Goal: Transaction & Acquisition: Purchase product/service

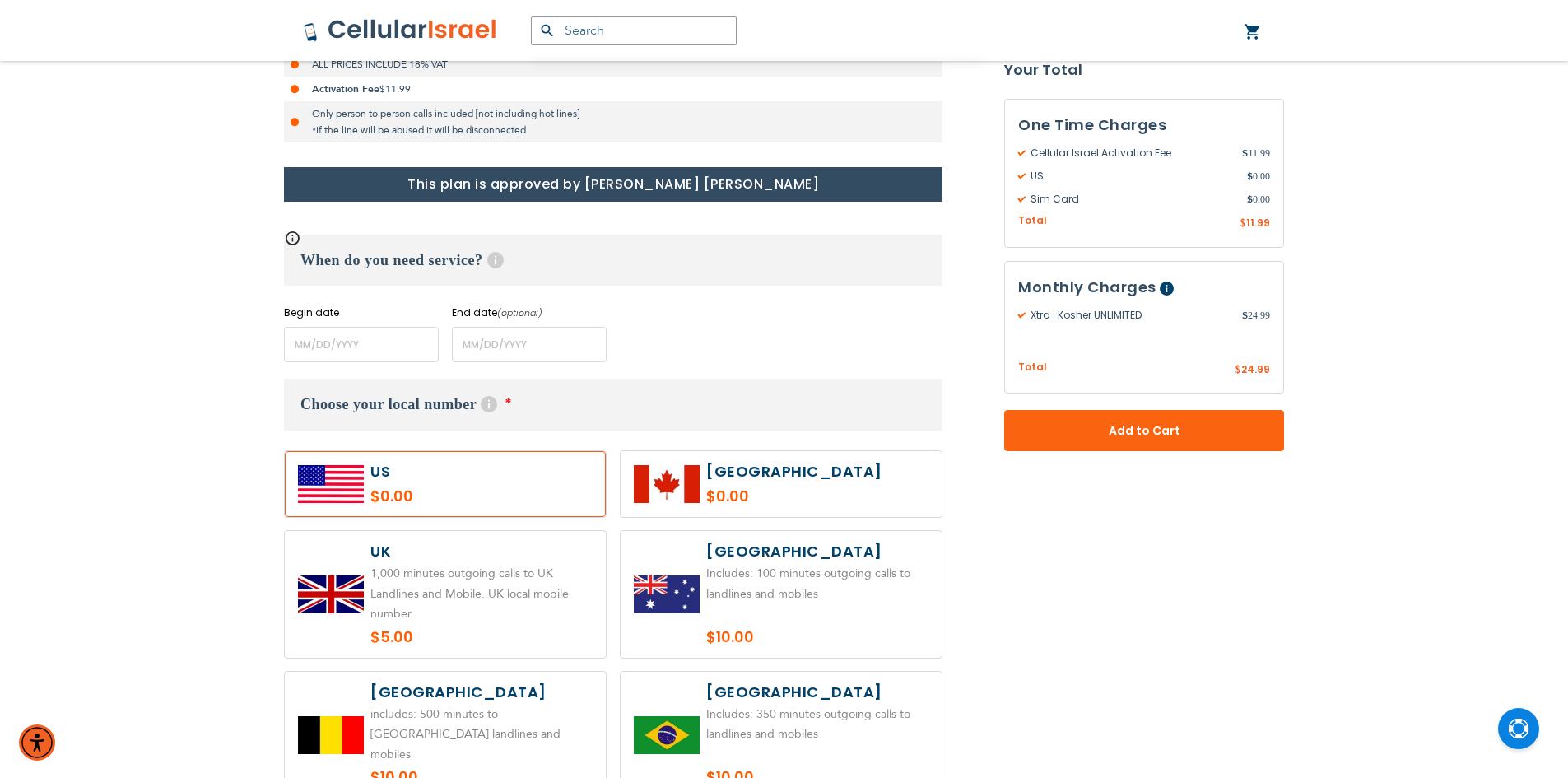
scroll to position [576, 0]
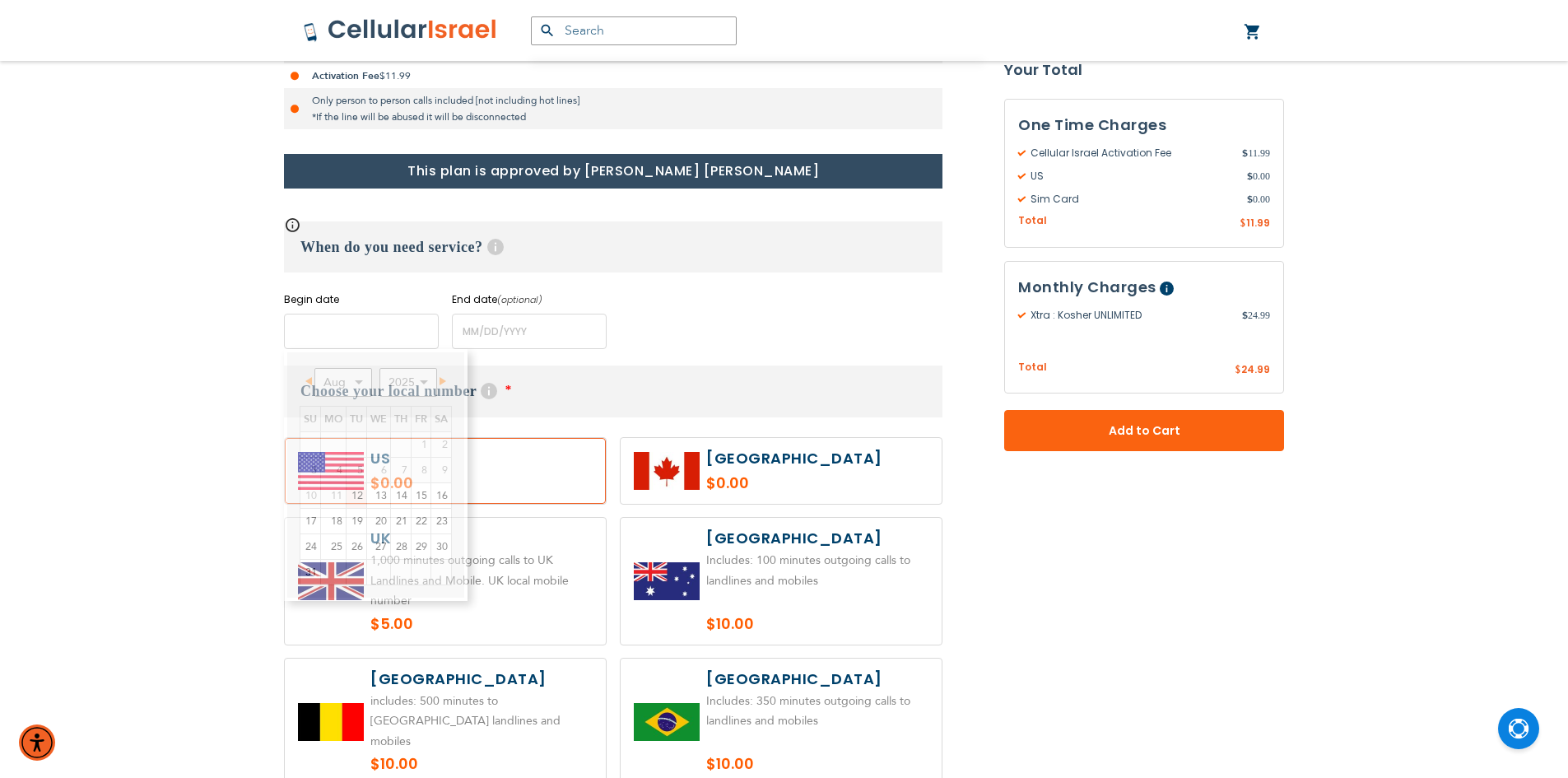
click at [384, 331] on input "name" at bounding box center [361, 331] width 155 height 35
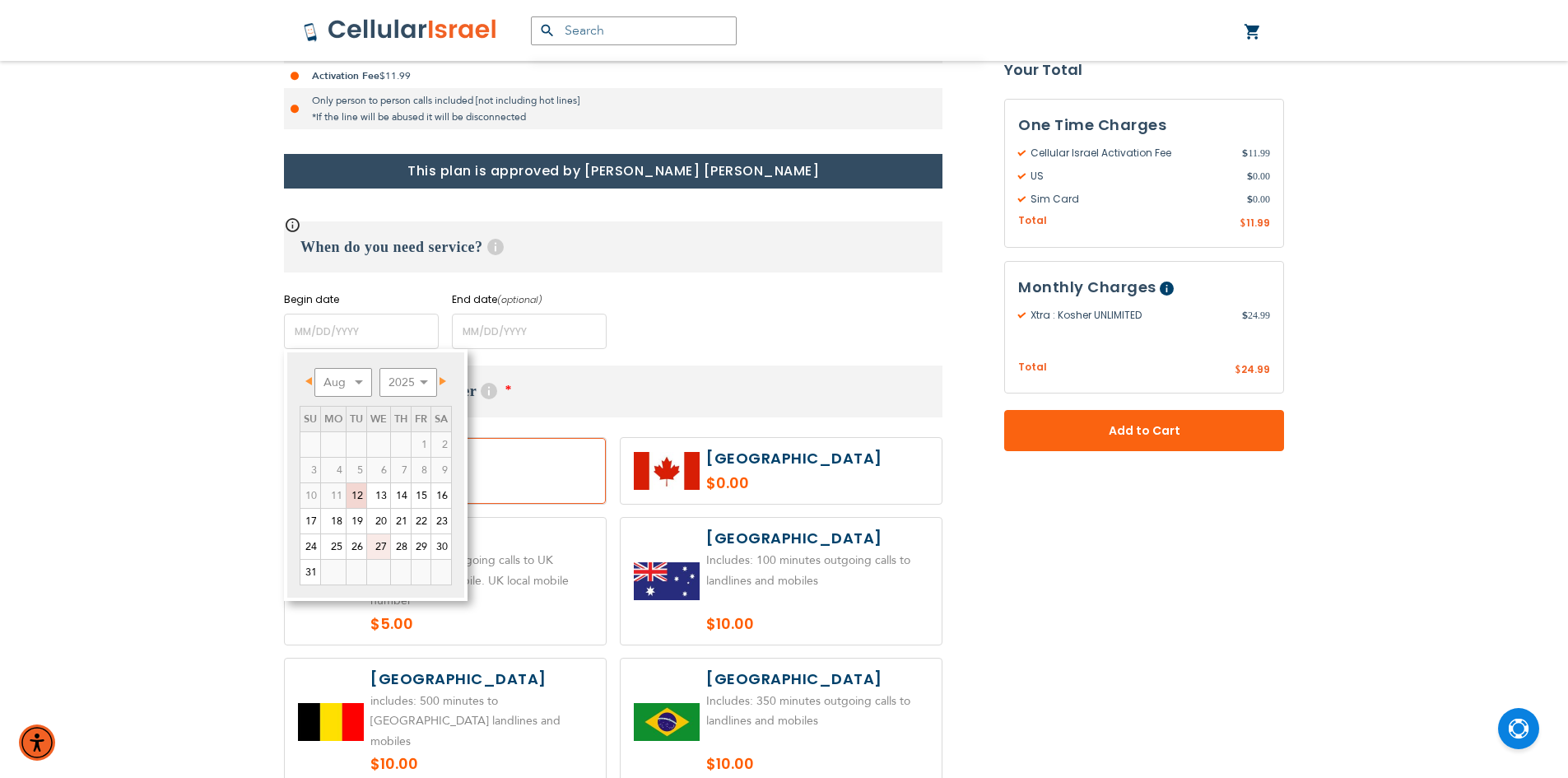
click at [379, 547] on link "27" at bounding box center [378, 546] width 23 height 25
type input "[DATE]"
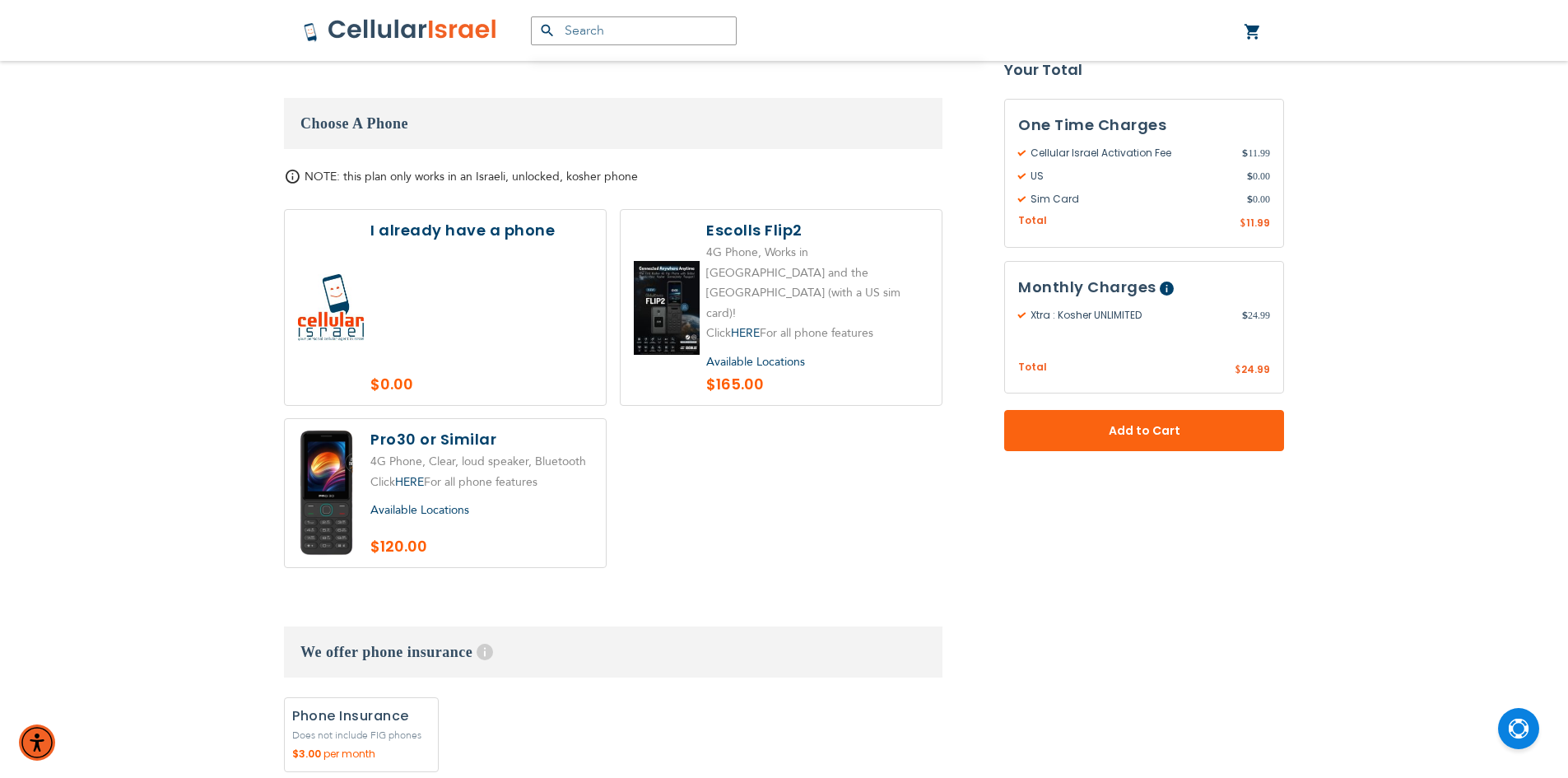
scroll to position [1894, 0]
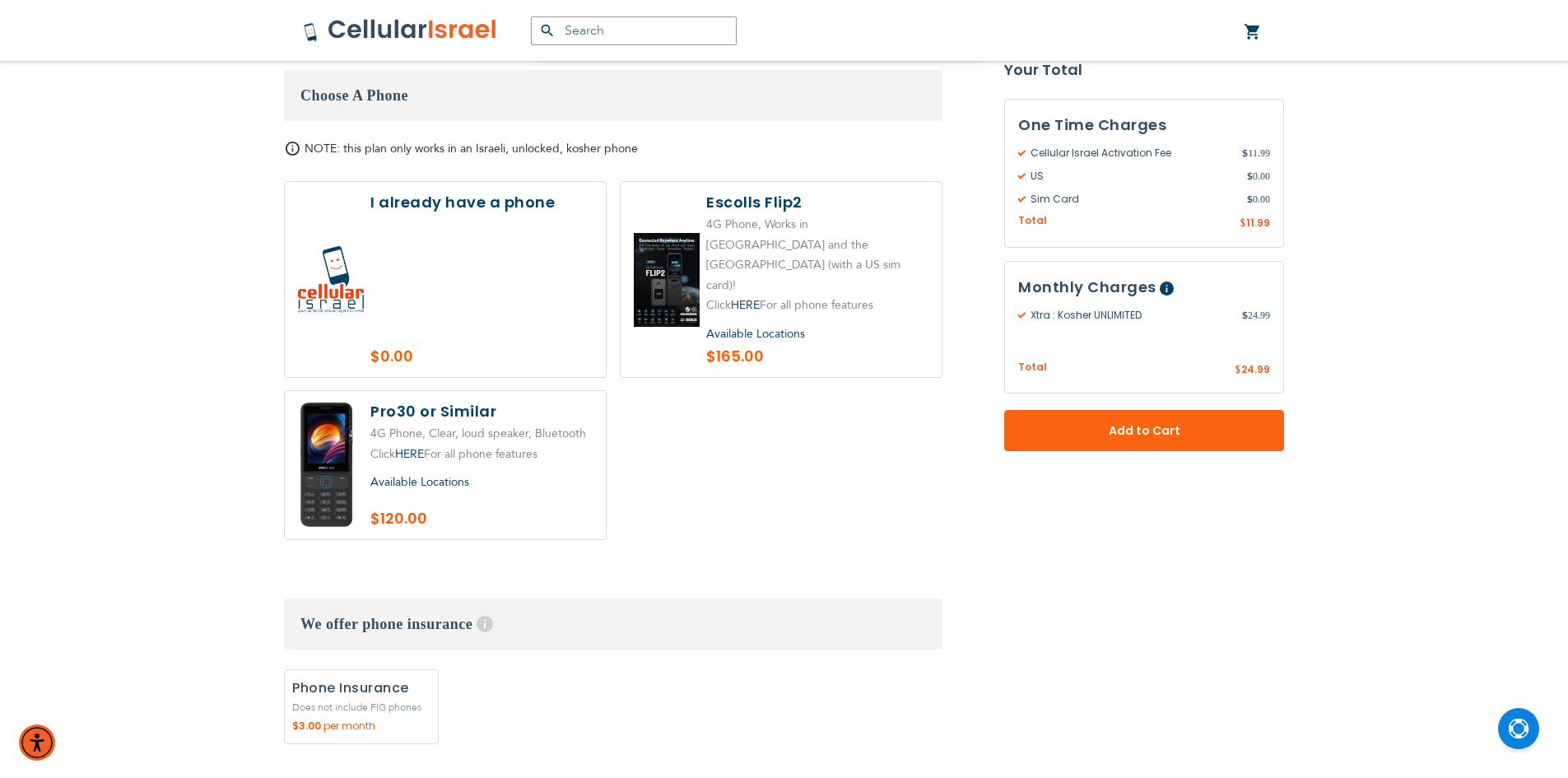
click at [541, 472] on div "Available Locations" at bounding box center [481, 482] width 222 height 21
click at [508, 394] on label at bounding box center [445, 465] width 321 height 148
radio input "true"
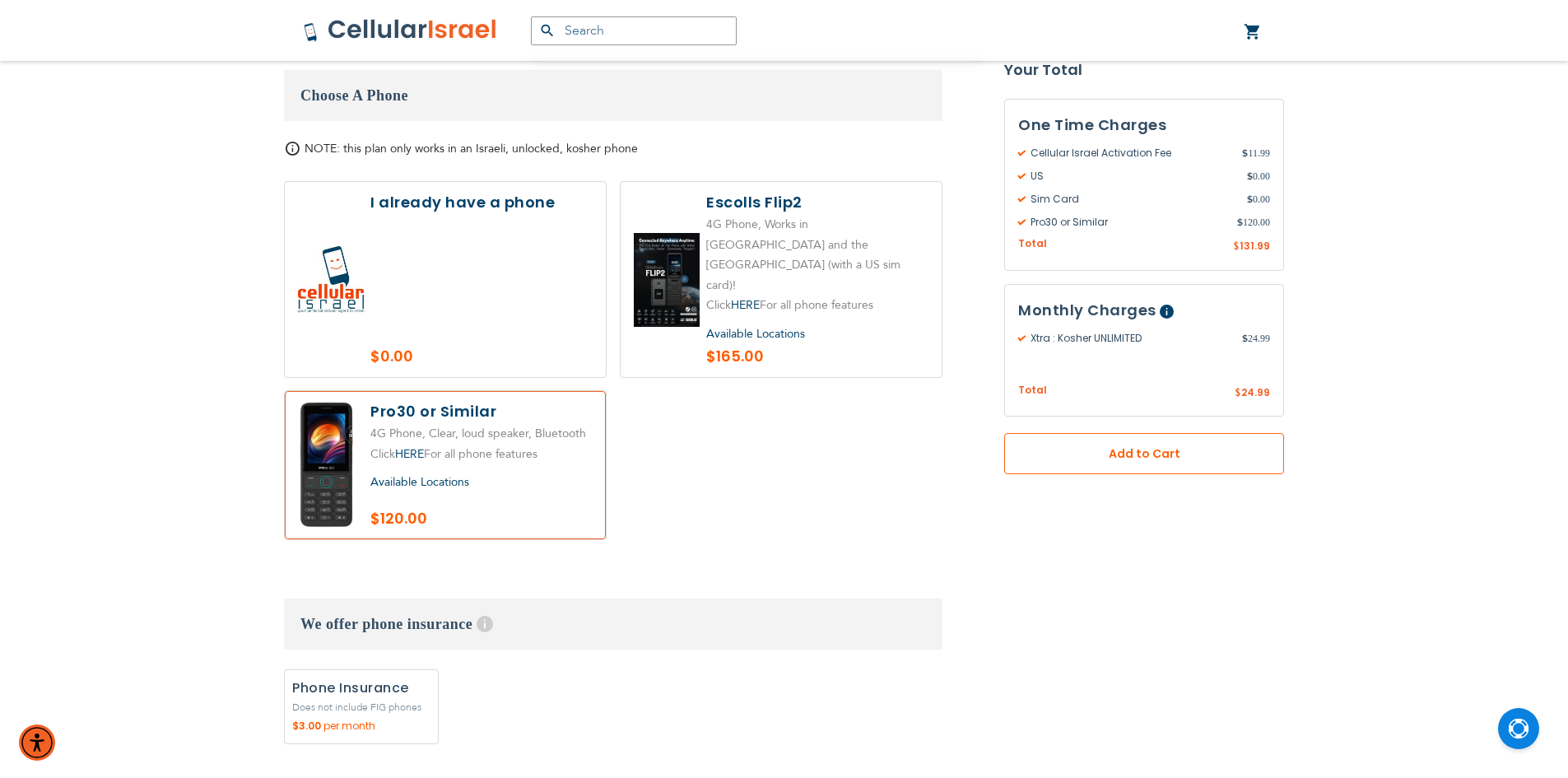
click at [1182, 460] on span "Add to Cart" at bounding box center [1144, 453] width 171 height 17
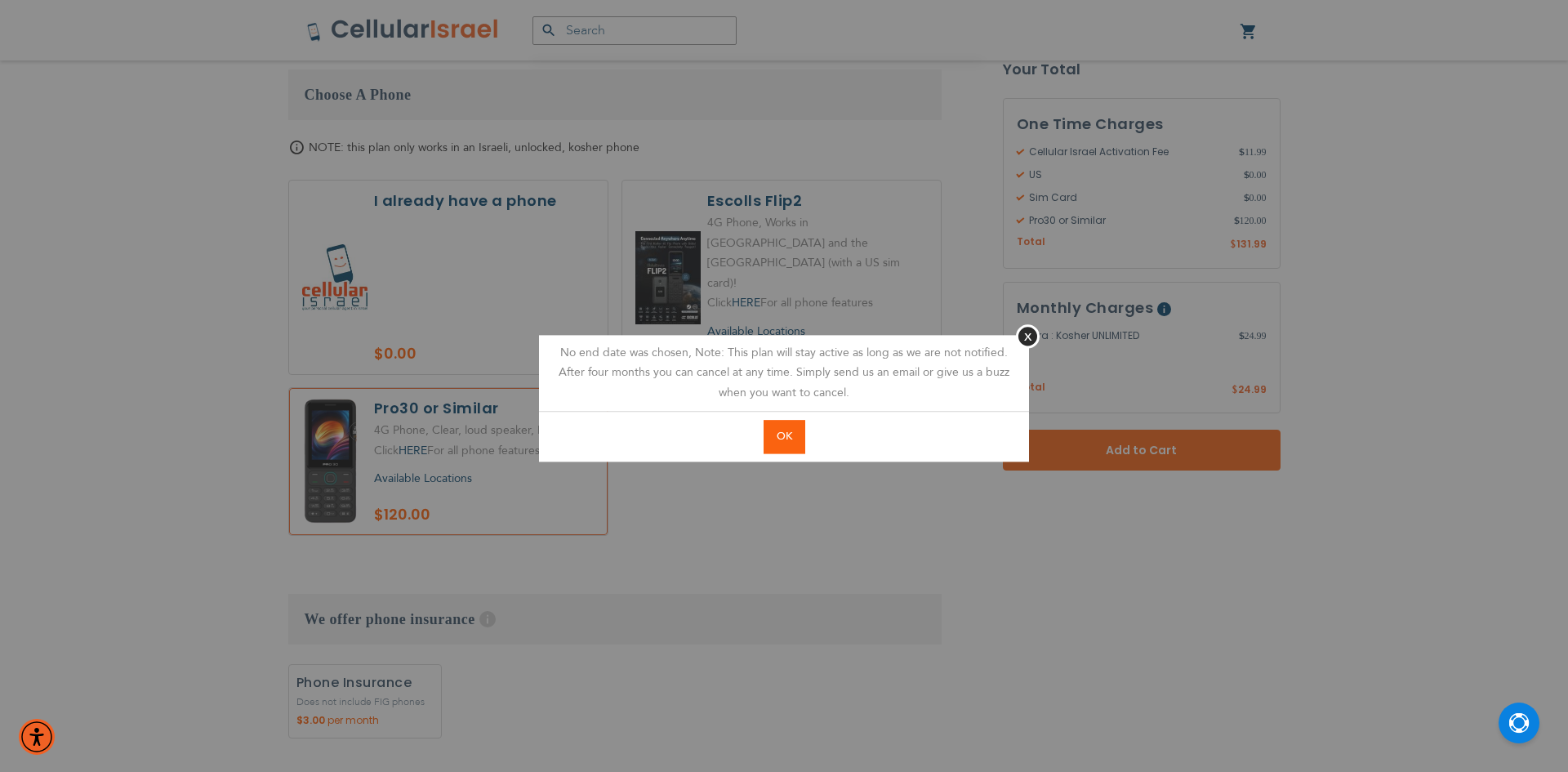
click at [792, 435] on span "OK" at bounding box center [784, 436] width 15 height 14
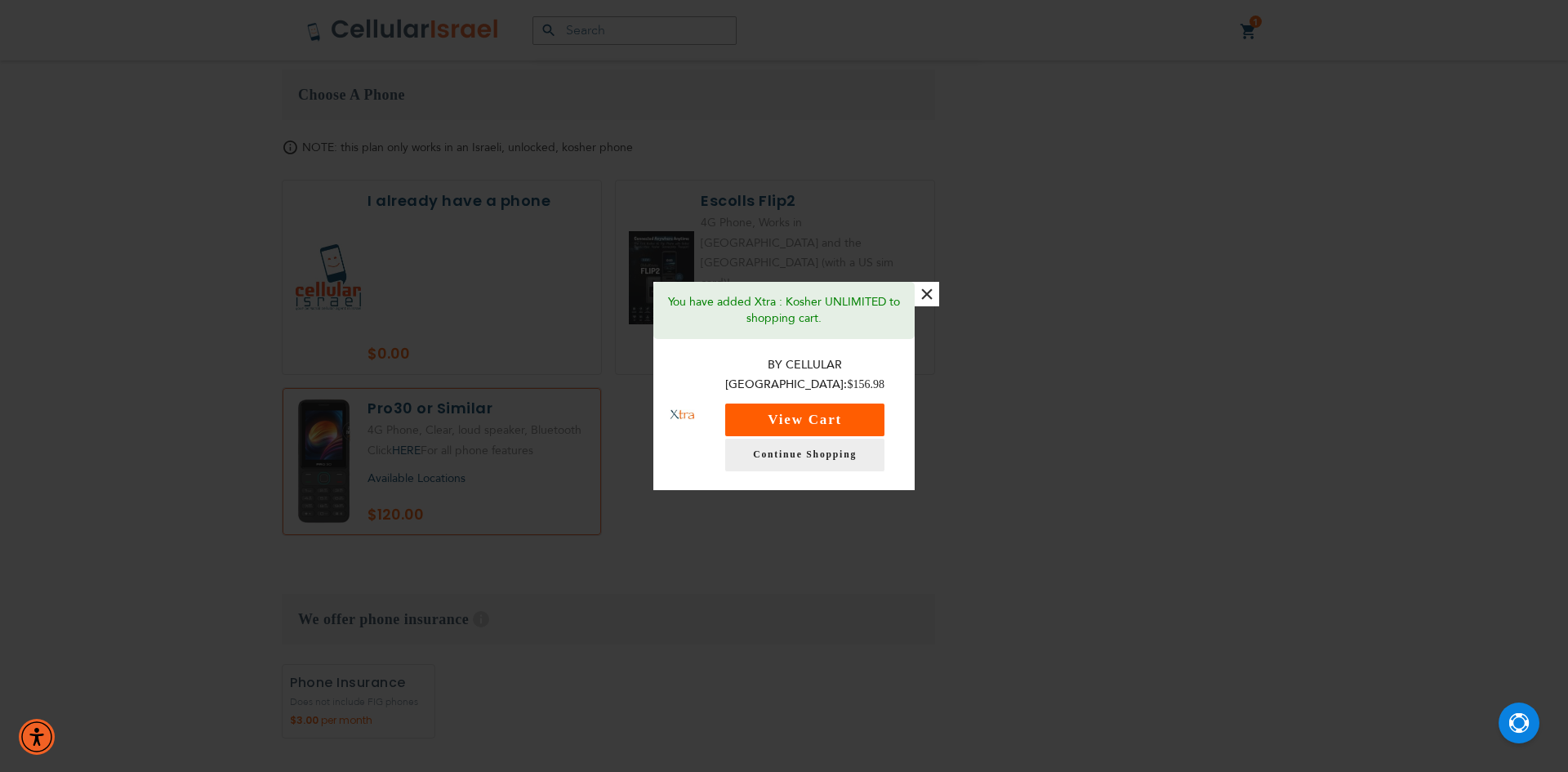
click at [838, 409] on button "View Cart" at bounding box center [804, 420] width 159 height 33
